Goal: Task Accomplishment & Management: Use online tool/utility

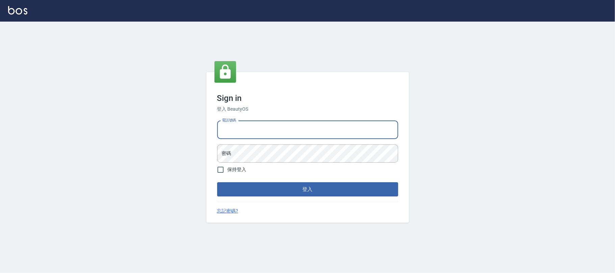
click at [246, 133] on input "電話號碼" at bounding box center [307, 130] width 181 height 18
type input "0931315450"
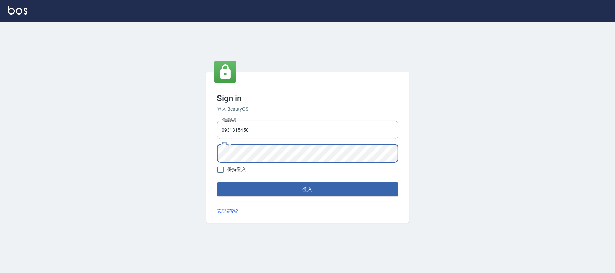
click at [260, 185] on button "登入" at bounding box center [307, 189] width 181 height 14
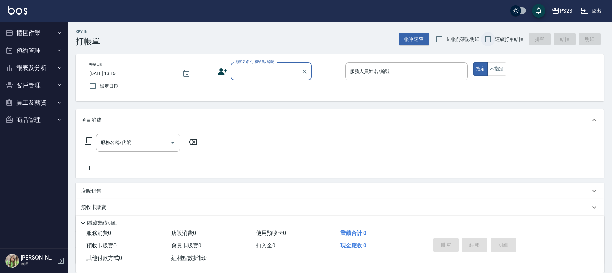
click at [488, 38] on input "連續打單結帳" at bounding box center [488, 39] width 14 height 14
checkbox input "true"
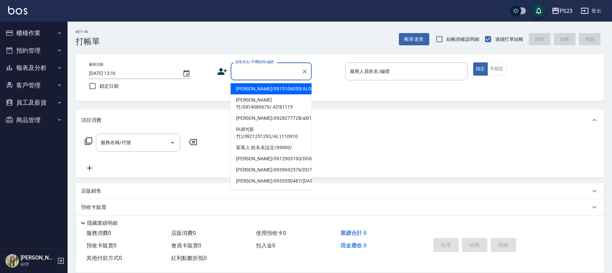
click at [256, 72] on div "顧客姓名/手機號碼/編號 顧客姓名/手機號碼/編號" at bounding box center [271, 71] width 81 height 18
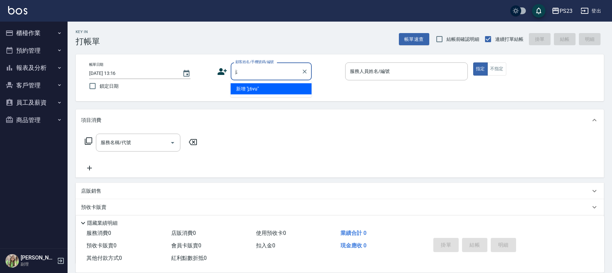
type input "j"
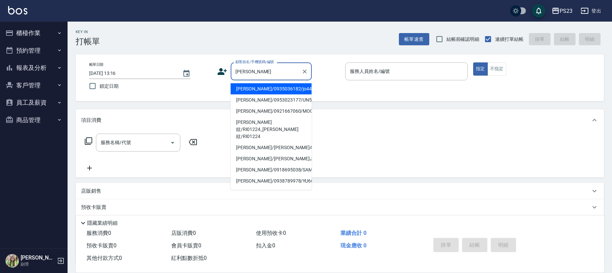
click at [261, 87] on li "[PERSON_NAME]/0935036182/jo440810" at bounding box center [271, 88] width 81 height 11
type input "[PERSON_NAME]/0935036182/jo440810"
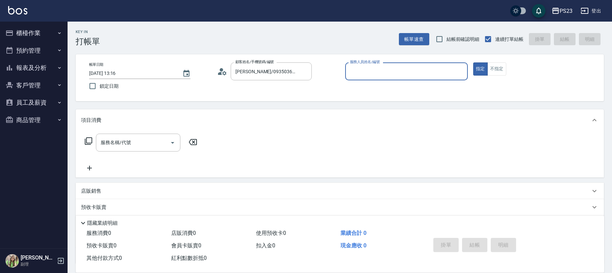
type input "[PERSON_NAME]-89"
click at [306, 72] on icon "Clear" at bounding box center [304, 71] width 7 height 7
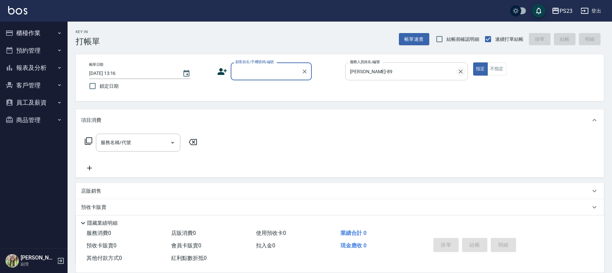
click at [462, 72] on icon "Clear" at bounding box center [460, 71] width 7 height 7
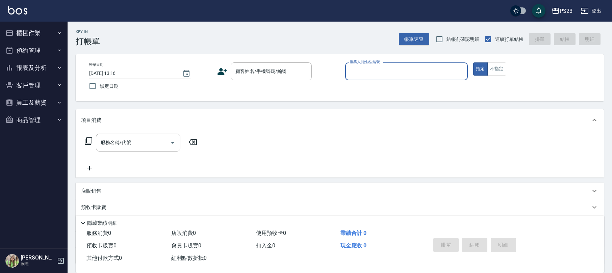
click at [32, 34] on button "櫃檯作業" at bounding box center [34, 33] width 62 height 18
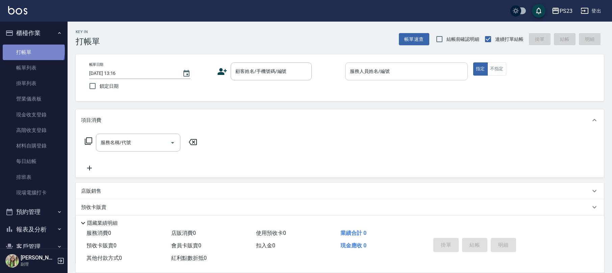
click at [33, 50] on link "打帳單" at bounding box center [34, 53] width 62 height 16
click at [27, 34] on button "櫃檯作業" at bounding box center [34, 33] width 62 height 18
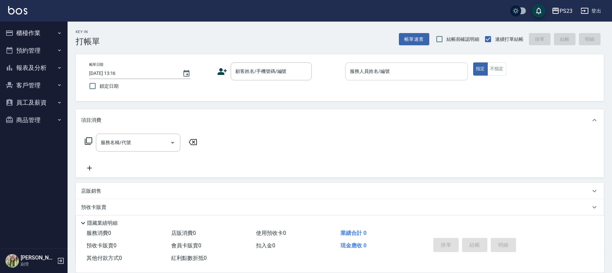
click at [28, 115] on button "商品管理" at bounding box center [34, 120] width 62 height 18
click at [30, 116] on button "商品管理" at bounding box center [34, 120] width 62 height 18
click at [29, 102] on button "員工及薪資" at bounding box center [34, 103] width 62 height 18
click at [38, 104] on button "員工及薪資" at bounding box center [34, 103] width 62 height 18
click at [38, 90] on button "客戶管理" at bounding box center [34, 86] width 62 height 18
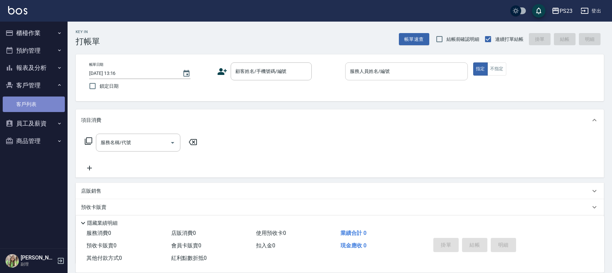
click at [32, 104] on link "客戶列表" at bounding box center [34, 105] width 62 height 16
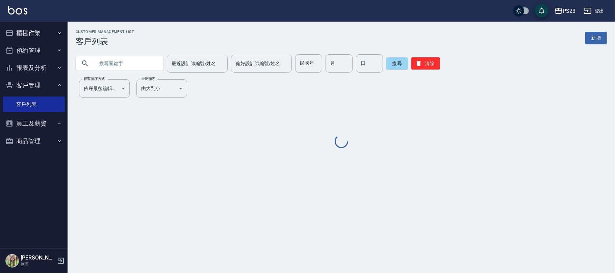
click at [138, 63] on input "text" at bounding box center [126, 63] width 63 height 18
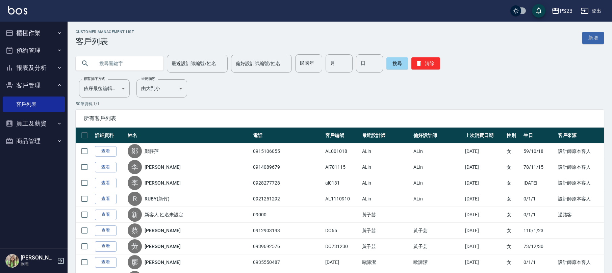
click at [120, 64] on input "text" at bounding box center [126, 63] width 63 height 18
type input "0975800686"
click at [392, 63] on button "搜尋" at bounding box center [397, 63] width 22 height 12
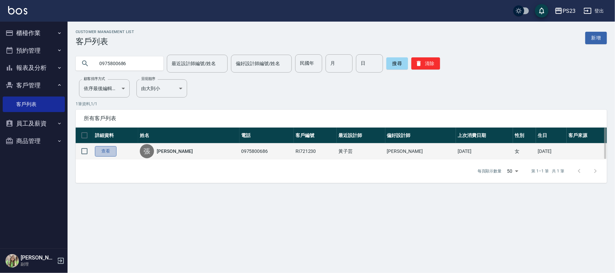
click at [107, 152] on link "查看" at bounding box center [106, 151] width 22 height 10
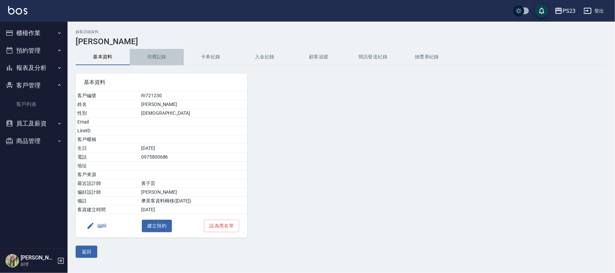
click at [164, 54] on button "消費記錄" at bounding box center [157, 57] width 54 height 16
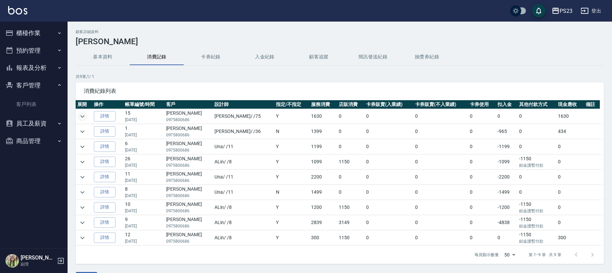
click at [84, 115] on icon "expand row" at bounding box center [82, 116] width 8 height 8
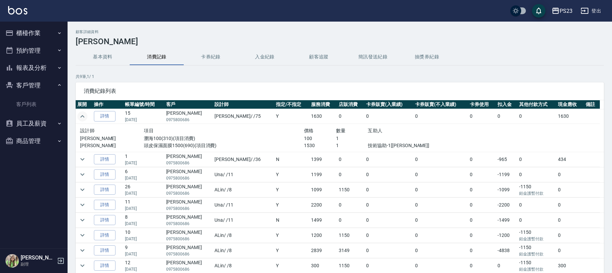
click at [83, 116] on icon "expand row" at bounding box center [82, 116] width 8 height 8
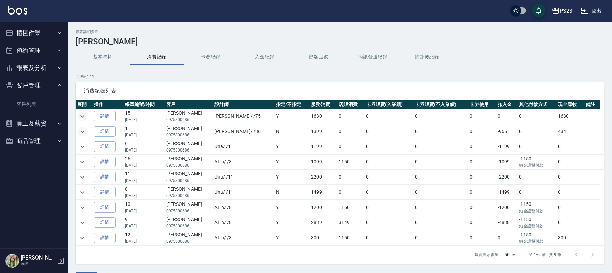
click at [84, 133] on icon "expand row" at bounding box center [82, 132] width 8 height 8
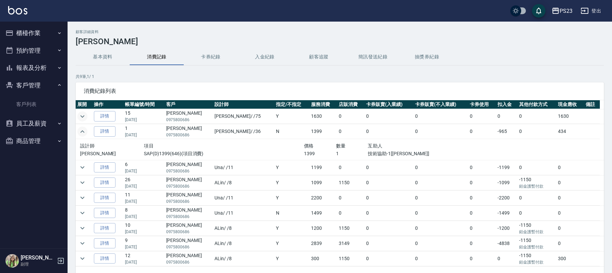
click at [84, 133] on icon "expand row" at bounding box center [82, 131] width 4 height 2
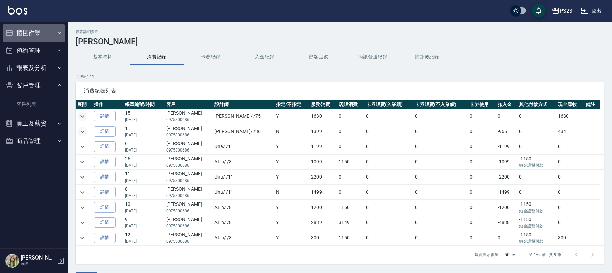
click at [37, 34] on button "櫃檯作業" at bounding box center [34, 33] width 62 height 18
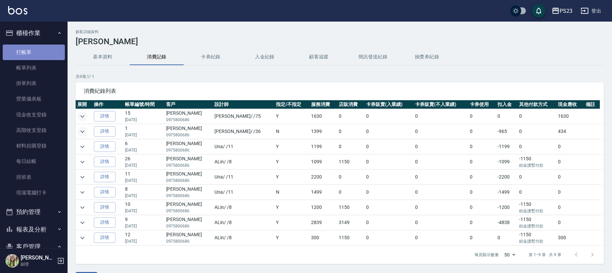
click at [35, 53] on link "打帳單" at bounding box center [34, 53] width 62 height 16
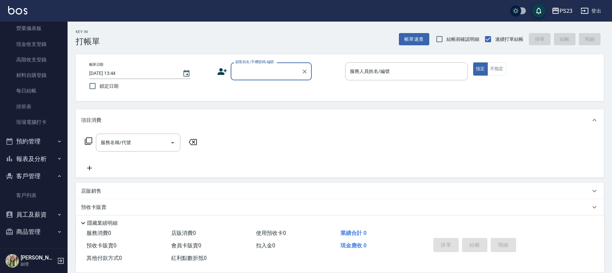
scroll to position [54, 0]
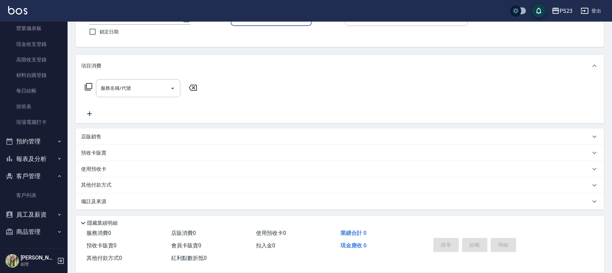
click at [31, 226] on button "商品管理" at bounding box center [34, 232] width 62 height 18
click at [31, 198] on link "客戶列表" at bounding box center [34, 196] width 62 height 16
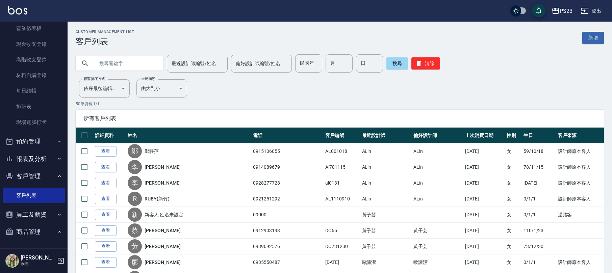
click at [118, 61] on input "text" at bounding box center [126, 63] width 63 height 18
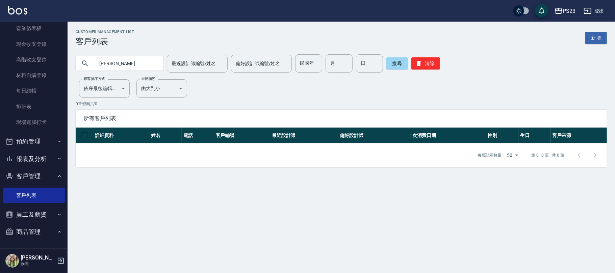
type input "[PERSON_NAME]"
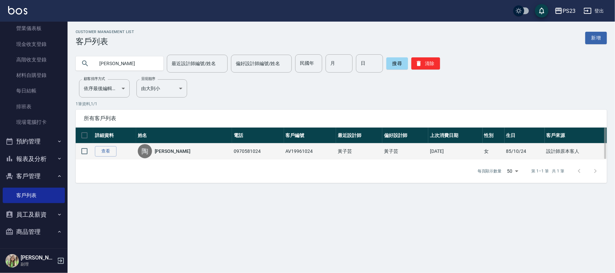
click at [152, 149] on div "陶" at bounding box center [145, 151] width 14 height 14
click at [166, 151] on link "[PERSON_NAME]" at bounding box center [173, 151] width 36 height 7
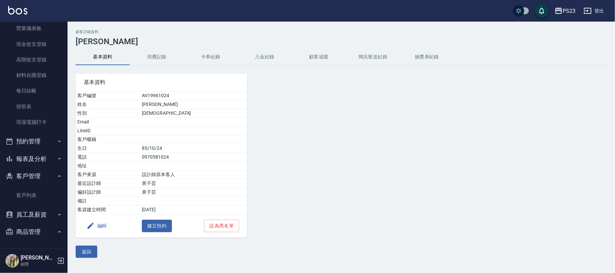
click at [159, 57] on button "消費記錄" at bounding box center [157, 57] width 54 height 16
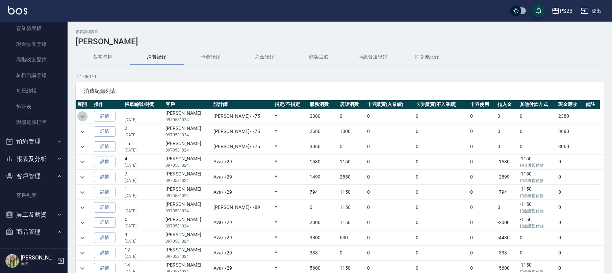
click at [78, 116] on icon "expand row" at bounding box center [82, 116] width 8 height 8
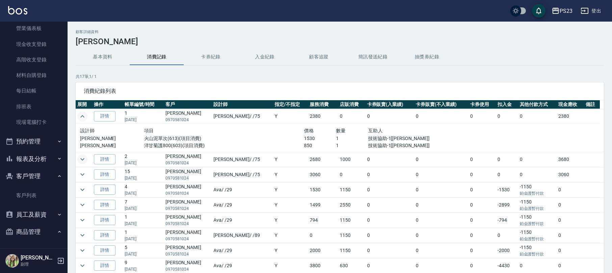
click at [85, 158] on icon "expand row" at bounding box center [82, 159] width 8 height 8
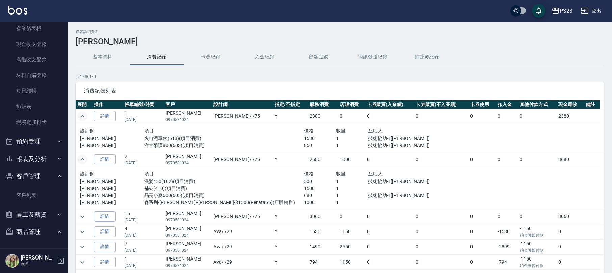
scroll to position [45, 0]
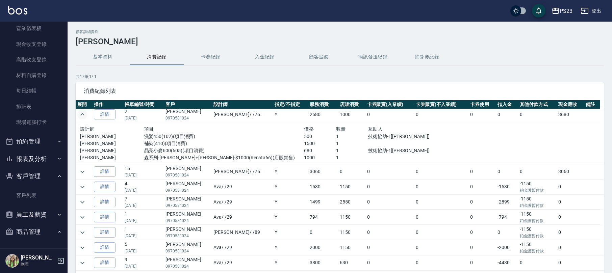
click at [90, 171] on td at bounding box center [84, 171] width 17 height 15
click at [81, 169] on icon "expand row" at bounding box center [82, 172] width 8 height 8
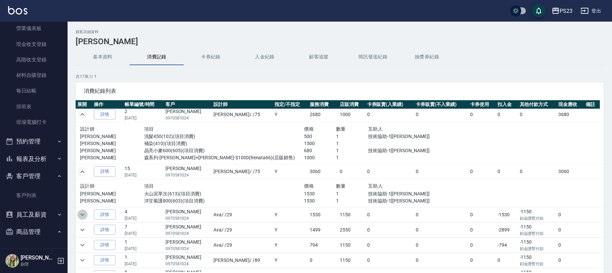
click at [86, 214] on button "expand row" at bounding box center [82, 215] width 10 height 10
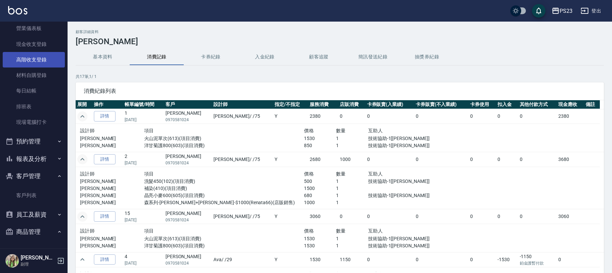
scroll to position [0, 0]
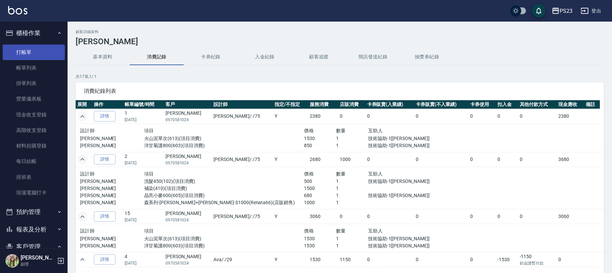
click at [19, 49] on link "打帳單" at bounding box center [34, 53] width 62 height 16
